Goal: Task Accomplishment & Management: Complete application form

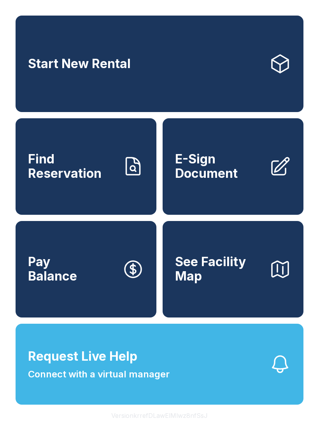
click at [98, 181] on span "Find Reservation" at bounding box center [72, 166] width 88 height 28
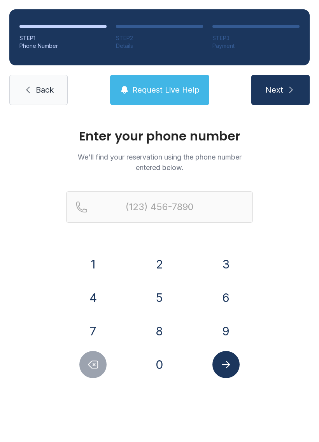
click at [102, 328] on button "7" at bounding box center [92, 331] width 27 height 27
click at [163, 364] on button "0" at bounding box center [159, 364] width 27 height 27
click at [234, 287] on button "6" at bounding box center [226, 297] width 27 height 27
click at [230, 256] on button "3" at bounding box center [226, 264] width 27 height 27
click at [157, 291] on button "5" at bounding box center [159, 297] width 27 height 27
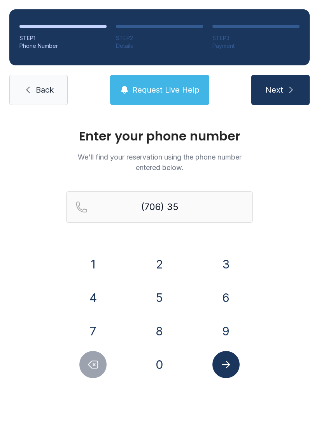
click at [97, 249] on form "(706) 35 1 2 3 4 5 6 7 8 9 0" at bounding box center [159, 285] width 187 height 187
click at [106, 263] on button "1" at bounding box center [92, 264] width 27 height 27
click at [167, 338] on button "8" at bounding box center [159, 331] width 27 height 27
click at [229, 299] on button "6" at bounding box center [226, 297] width 27 height 27
click at [230, 294] on button "6" at bounding box center [226, 297] width 27 height 27
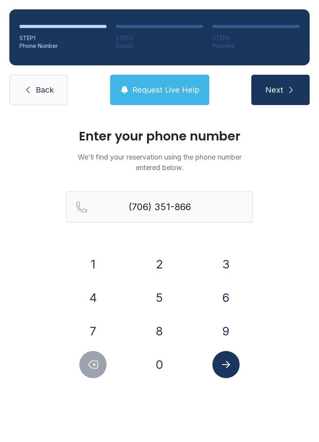
click at [164, 361] on button "0" at bounding box center [159, 364] width 27 height 27
type input "[PHONE_NUMBER]"
click at [232, 371] on button "Submit lookup form" at bounding box center [226, 364] width 27 height 27
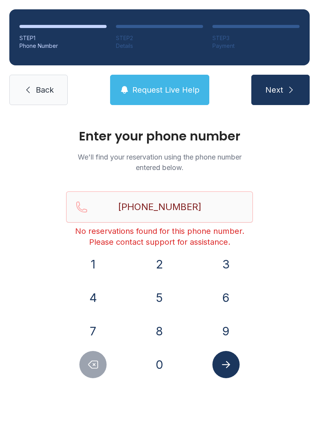
click at [182, 94] on span "Request Live Help" at bounding box center [165, 89] width 67 height 11
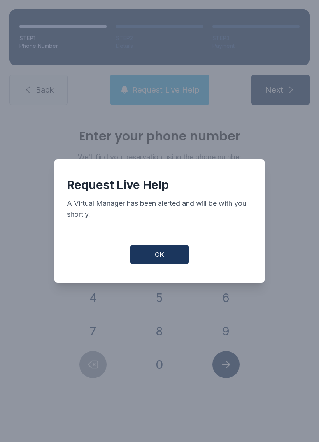
click at [174, 259] on button "OK" at bounding box center [159, 254] width 58 height 19
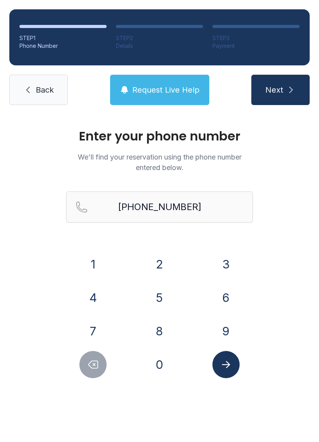
click at [57, 91] on link "Back" at bounding box center [38, 90] width 58 height 30
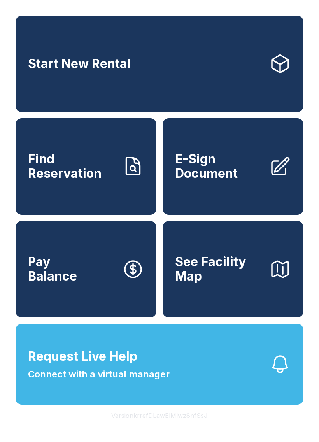
click at [226, 390] on button "Request Live Help Connect with a virtual manager" at bounding box center [160, 364] width 288 height 81
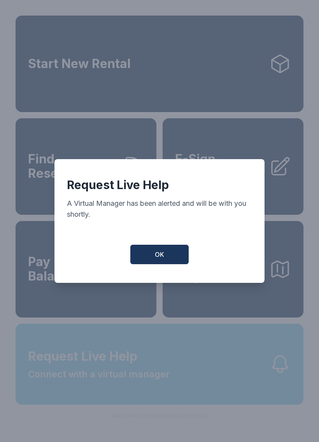
click at [188, 253] on button "OK" at bounding box center [159, 254] width 58 height 19
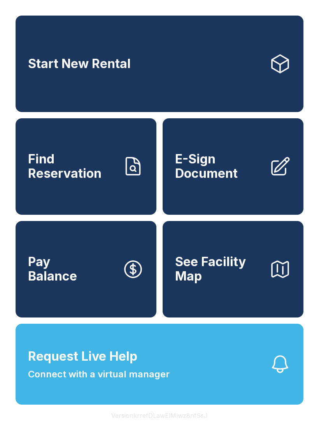
click at [222, 178] on span "E-Sign Document" at bounding box center [219, 166] width 88 height 28
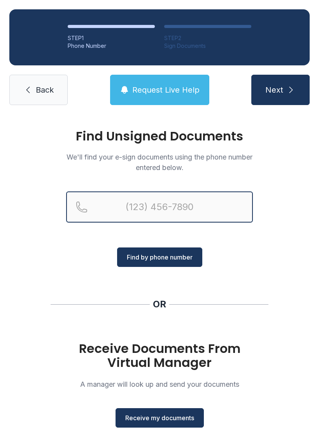
click at [197, 204] on input "Reservation phone number" at bounding box center [159, 207] width 187 height 31
type input "[PHONE_NUMBER]"
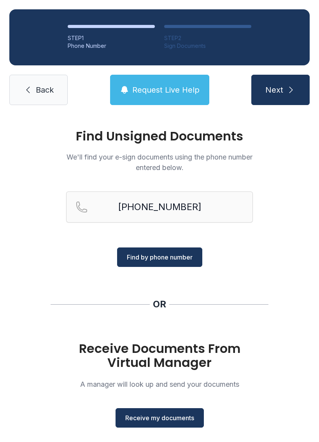
click at [53, 91] on span "Back" at bounding box center [45, 89] width 18 height 11
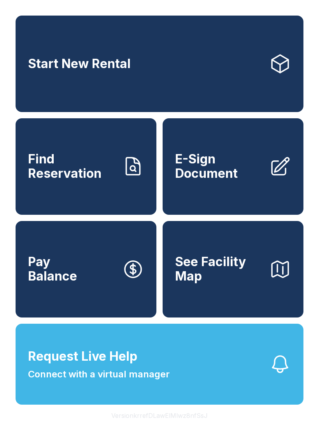
click at [211, 181] on span "E-Sign Document" at bounding box center [219, 166] width 88 height 28
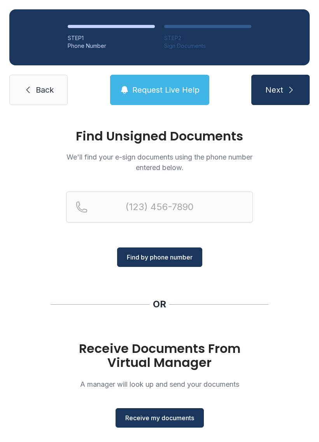
click at [191, 421] on span "Receive my documents" at bounding box center [159, 417] width 69 height 9
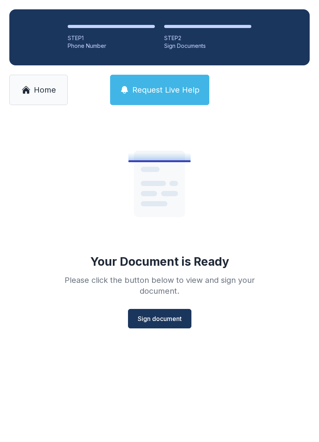
click at [176, 321] on span "Sign document" at bounding box center [160, 318] width 44 height 9
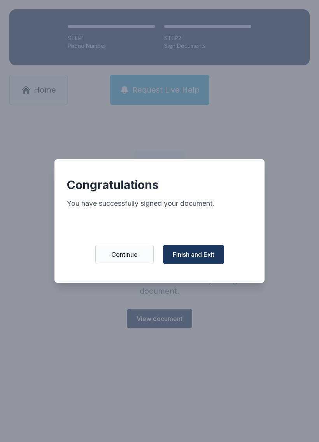
click at [208, 259] on span "Finish and Exit" at bounding box center [194, 254] width 42 height 9
